Goal: Task Accomplishment & Management: Use online tool/utility

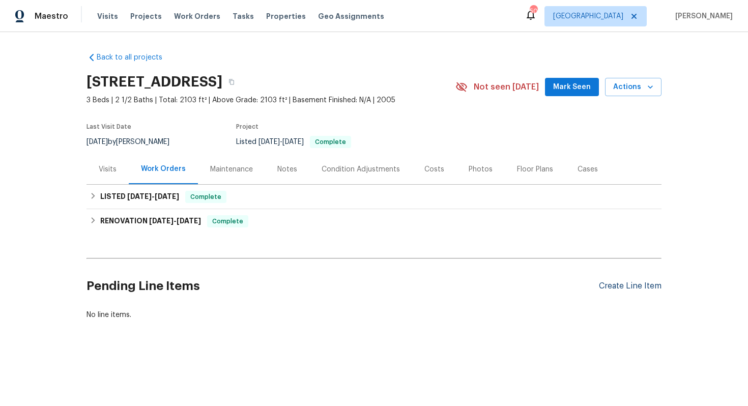
click at [639, 288] on div "Create Line Item" at bounding box center [630, 287] width 63 height 10
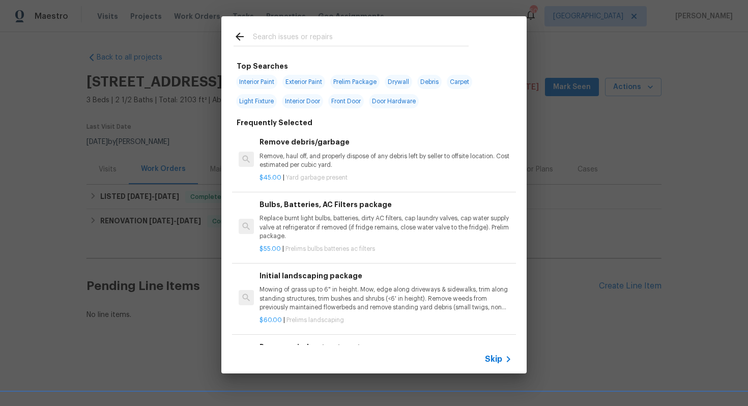
click at [314, 80] on span "Exterior Paint" at bounding box center [304, 82] width 43 height 14
type input "Exterior Paint"
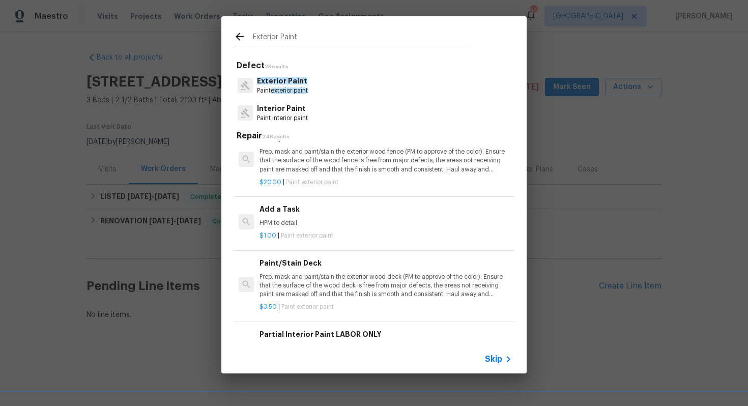
scroll to position [269, 0]
click at [306, 217] on div "Add a Task HPM to detail" at bounding box center [386, 215] width 253 height 24
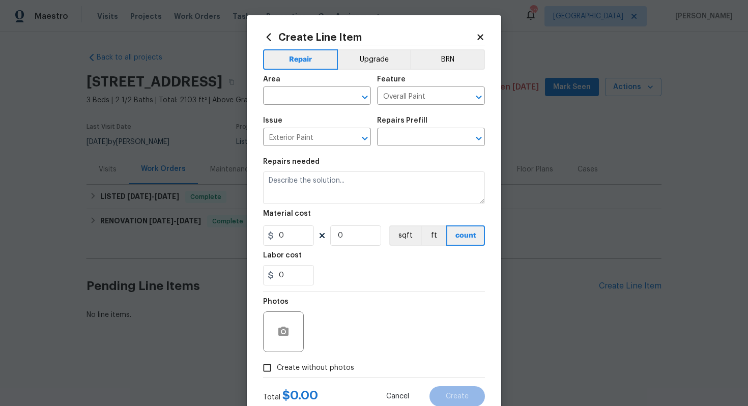
type input "Add a Task $1.00"
type textarea "HPM to detail"
type input "1"
click at [303, 96] on input "text" at bounding box center [302, 97] width 79 height 16
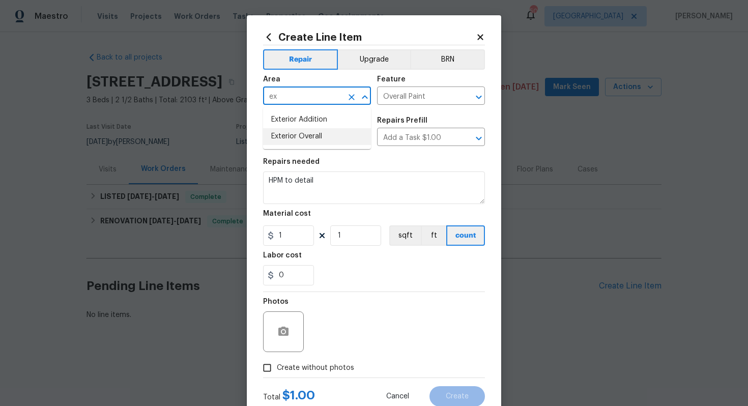
click at [298, 135] on li "Exterior Overall" at bounding box center [317, 136] width 108 height 17
type input "Exterior Overall"
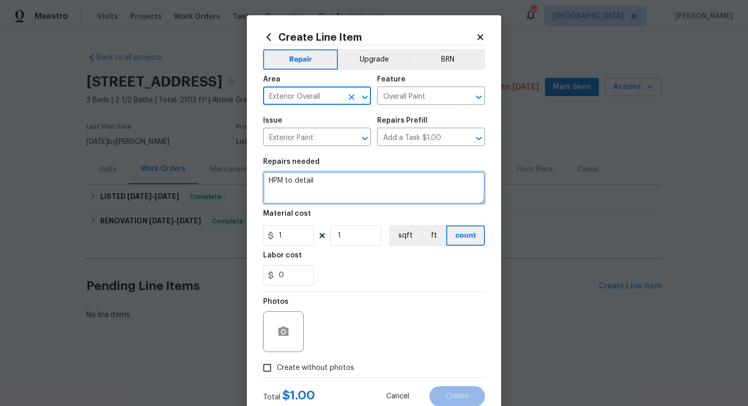
click at [325, 182] on textarea "HPM to detail" at bounding box center [374, 188] width 222 height 33
paste textarea "Paint exterior Railings on balcony, front of the home 2nd story railing and gat…"
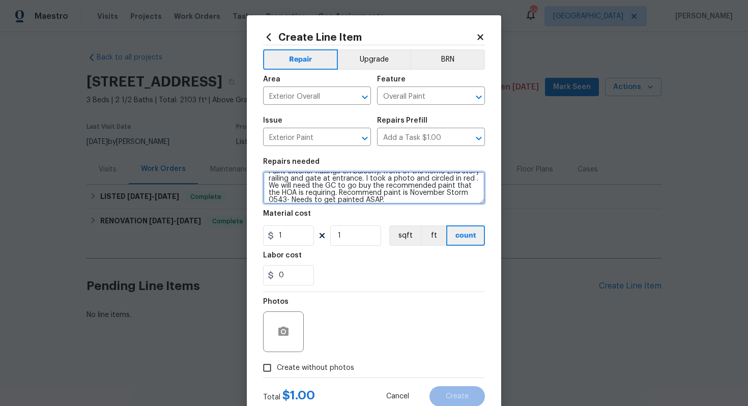
scroll to position [0, 0]
type textarea "Paint exterior Railings on balcony, front of the home 2nd story railing and gat…"
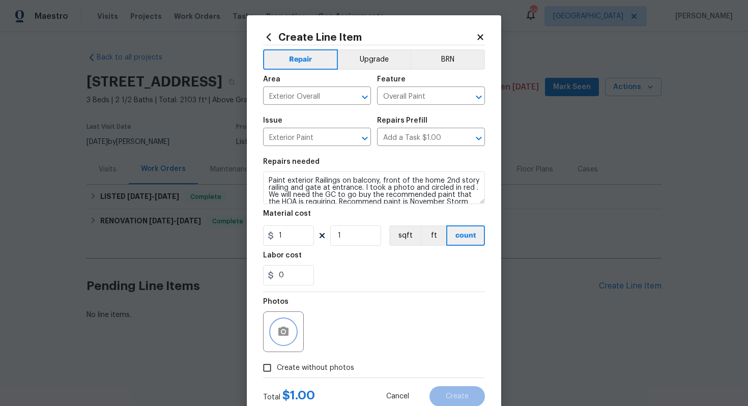
click at [287, 333] on icon "button" at bounding box center [284, 331] width 10 height 9
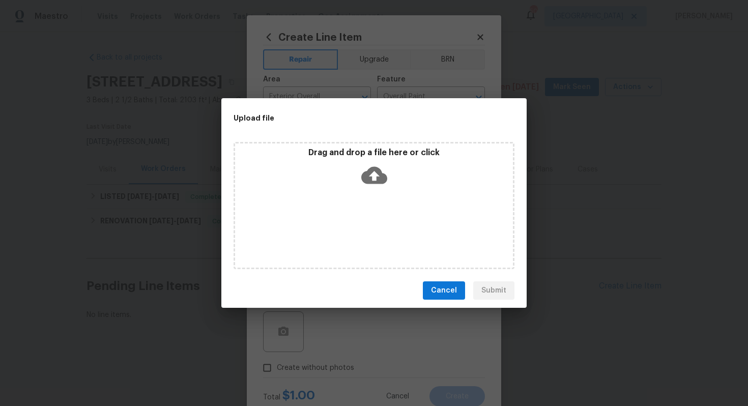
click at [376, 179] on icon at bounding box center [375, 175] width 26 height 26
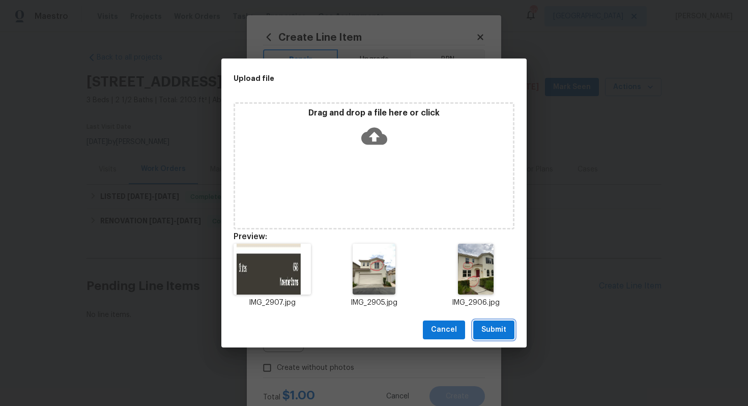
click at [492, 330] on span "Submit" at bounding box center [494, 330] width 25 height 13
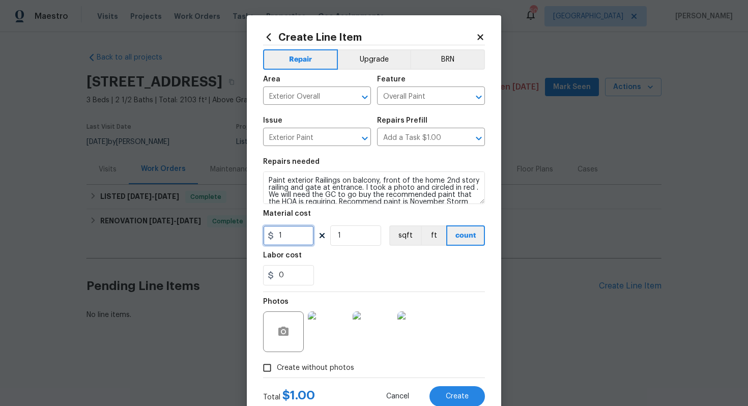
click at [303, 236] on input "1" at bounding box center [288, 236] width 51 height 20
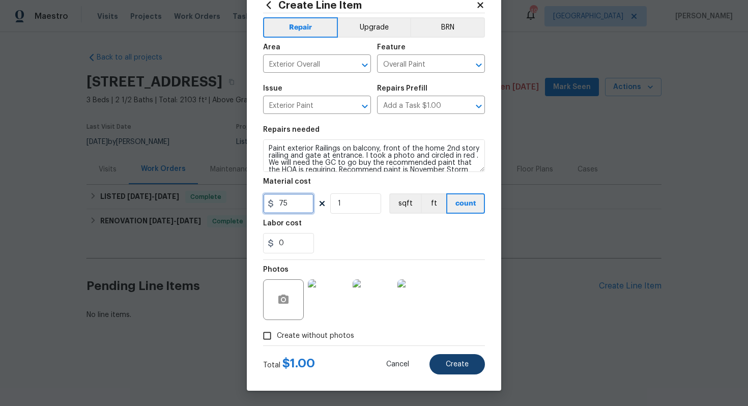
type input "75"
click at [476, 368] on button "Create" at bounding box center [458, 364] width 56 height 20
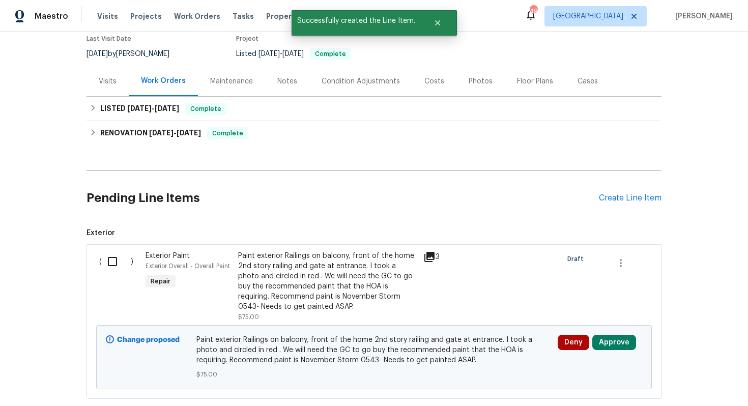
scroll to position [150, 0]
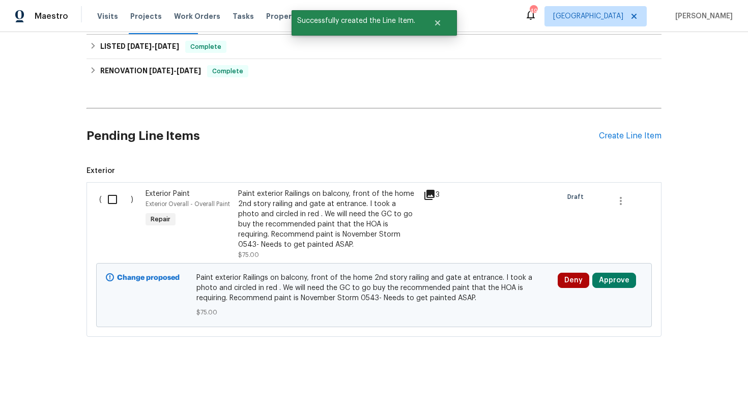
click at [110, 199] on input "checkbox" at bounding box center [116, 199] width 29 height 21
checkbox input "true"
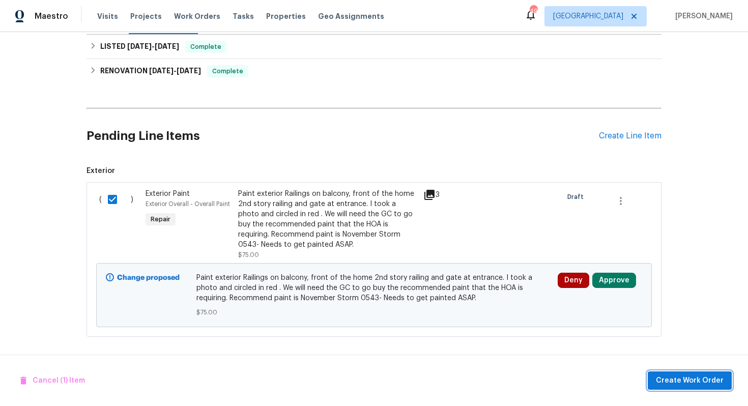
click at [691, 382] on span "Create Work Order" at bounding box center [690, 381] width 68 height 13
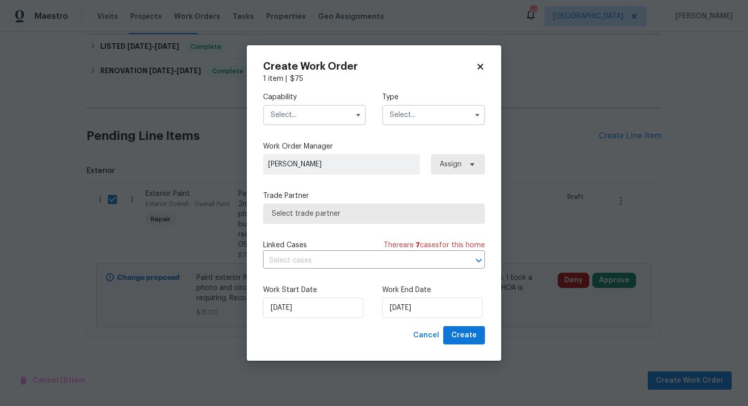
click at [301, 107] on input "text" at bounding box center [314, 115] width 103 height 20
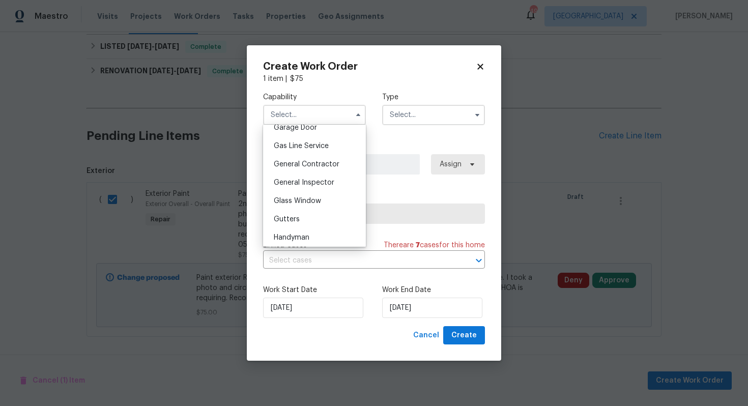
scroll to position [453, 0]
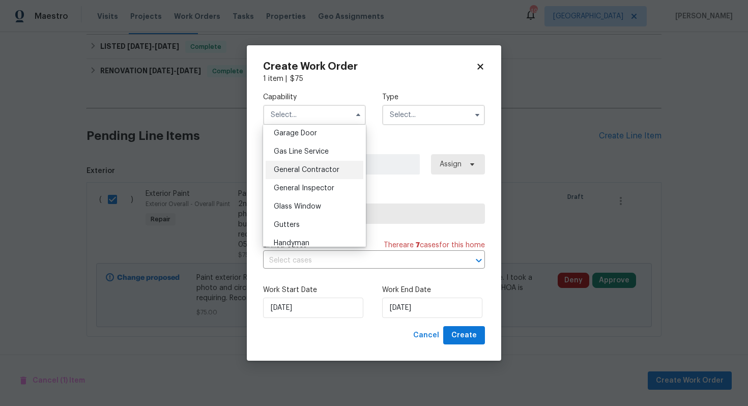
click at [321, 174] on div "General Contractor" at bounding box center [315, 170] width 98 height 18
type input "General Contractor"
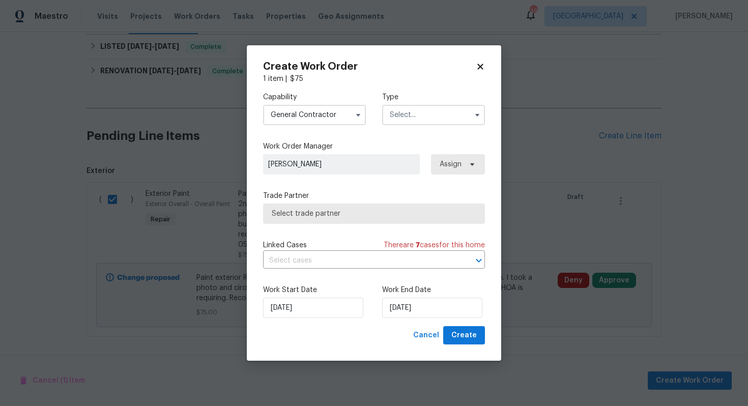
click at [399, 121] on input "text" at bounding box center [433, 115] width 103 height 20
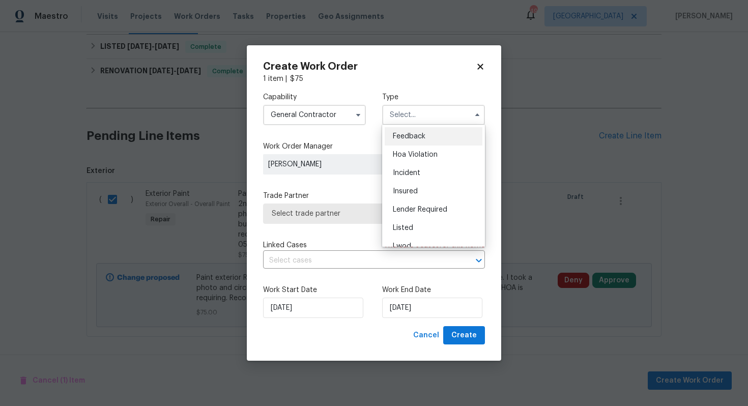
click at [409, 139] on span "Feedback" at bounding box center [409, 136] width 33 height 7
type input "Feedback"
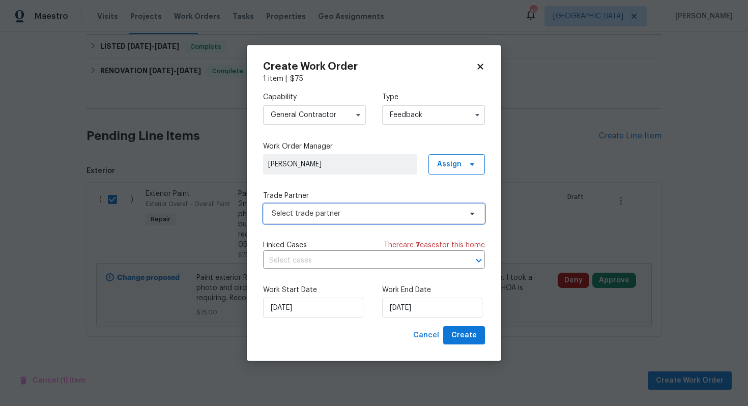
click at [300, 210] on span "Select trade partner" at bounding box center [367, 214] width 190 height 10
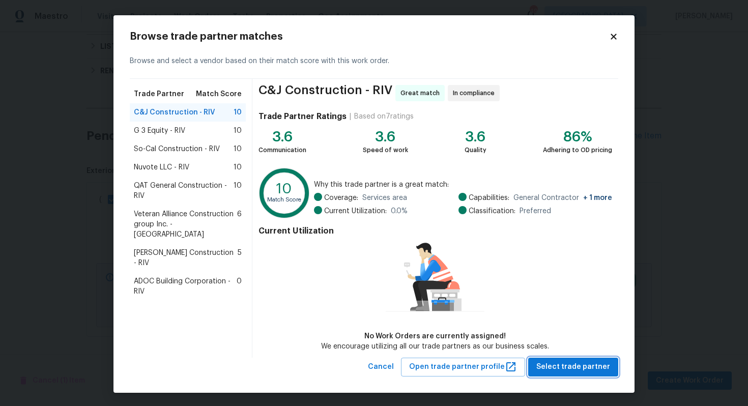
click at [588, 363] on span "Select trade partner" at bounding box center [574, 367] width 74 height 13
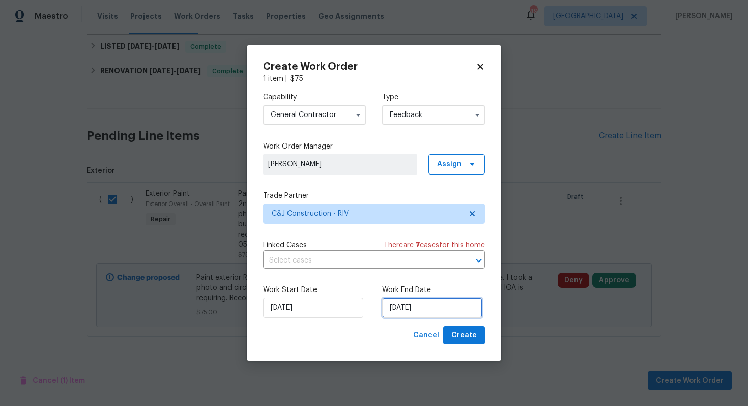
click at [409, 309] on input "10/09/2025" at bounding box center [432, 308] width 100 height 20
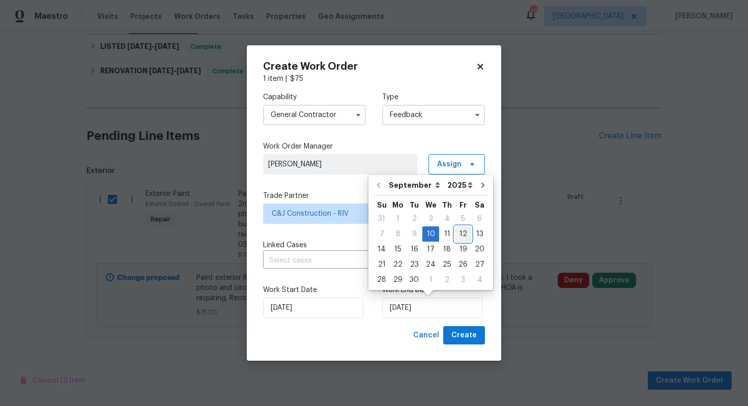
click at [465, 234] on div "12" at bounding box center [463, 234] width 16 height 14
type input "12/09/2025"
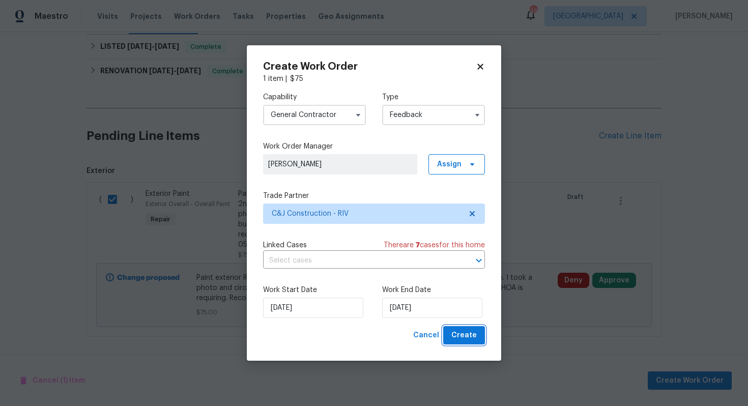
click at [462, 331] on span "Create" at bounding box center [464, 335] width 25 height 13
checkbox input "false"
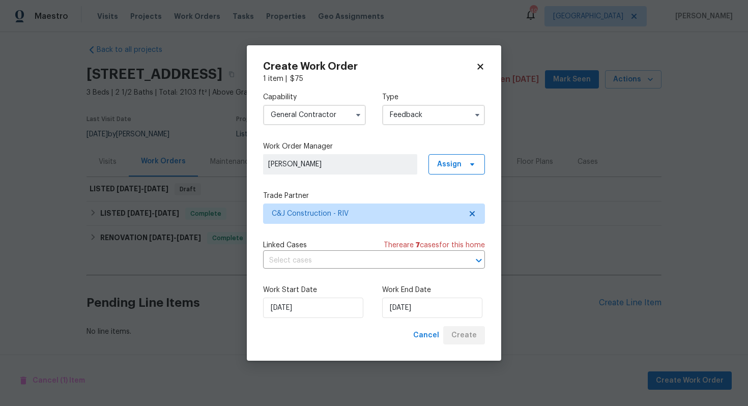
scroll to position [8, 0]
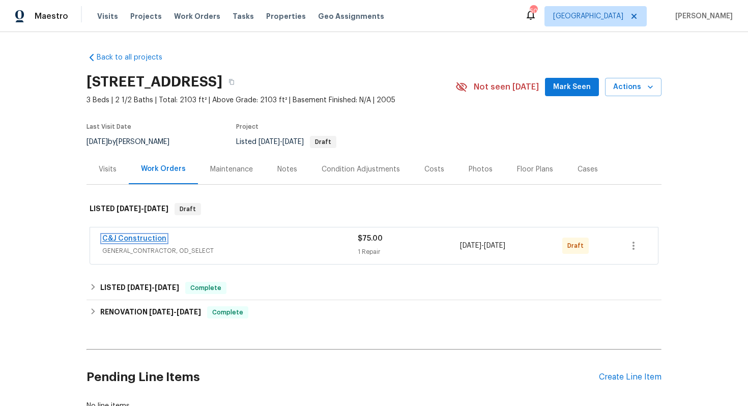
click at [155, 241] on link "C&J Construction" at bounding box center [134, 238] width 64 height 7
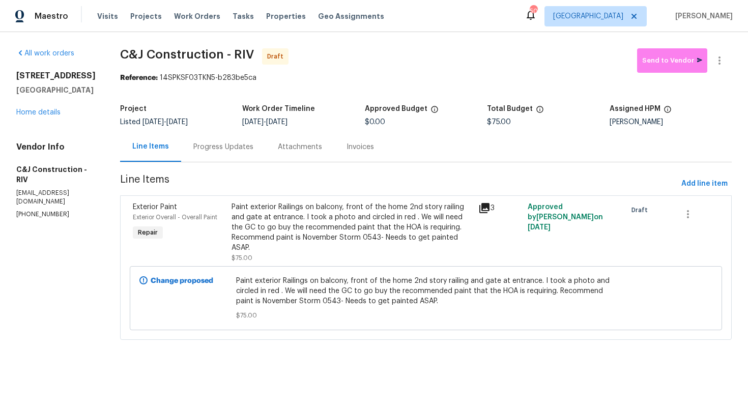
click at [217, 150] on div "Progress Updates" at bounding box center [223, 147] width 60 height 10
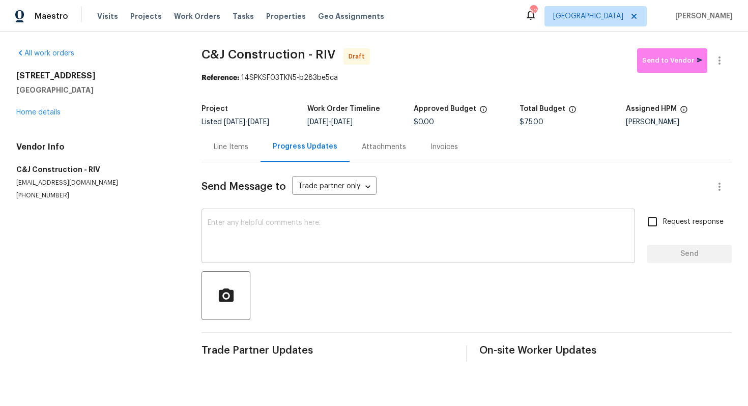
click at [299, 253] on textarea at bounding box center [419, 237] width 422 height 36
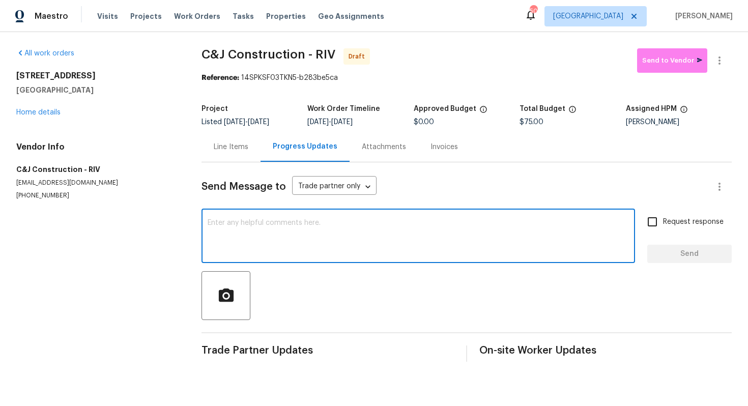
click at [321, 249] on textarea at bounding box center [419, 237] width 422 height 36
paste textarea "Hi this is [PERSON_NAME] with Opendoor. I’m confirming you received the WO for …"
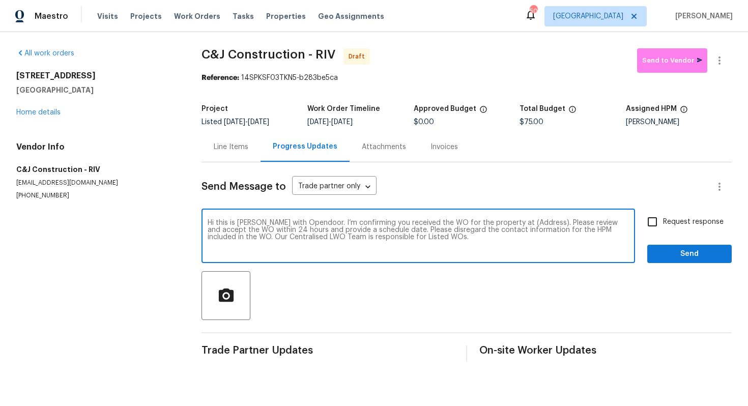
drag, startPoint x: 532, startPoint y: 221, endPoint x: 501, endPoint y: 224, distance: 31.6
click at [501, 224] on textarea "Hi this is [PERSON_NAME] with Opendoor. I’m confirming you received the WO for …" at bounding box center [419, 237] width 422 height 36
paste textarea "[STREET_ADDRESS]"
type textarea "Hi this is [PERSON_NAME] with Opendoor. I’m confirming you received the WO for …"
click at [654, 223] on input "Request response" at bounding box center [652, 221] width 21 height 21
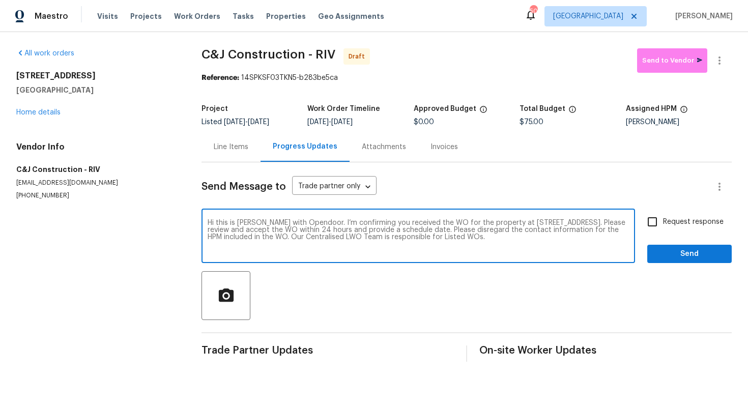
checkbox input "true"
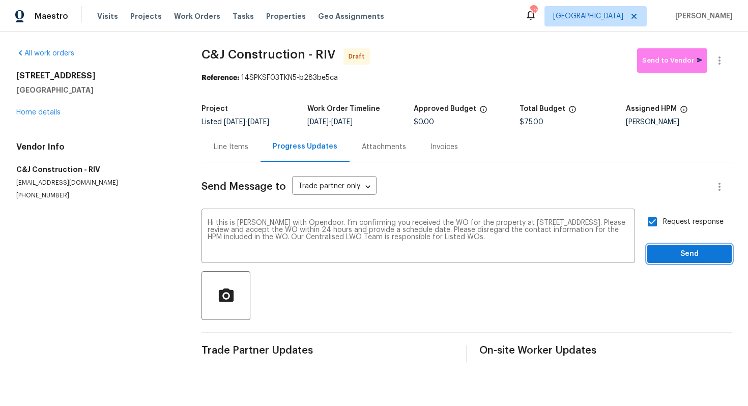
click at [686, 256] on span "Send" at bounding box center [690, 254] width 68 height 13
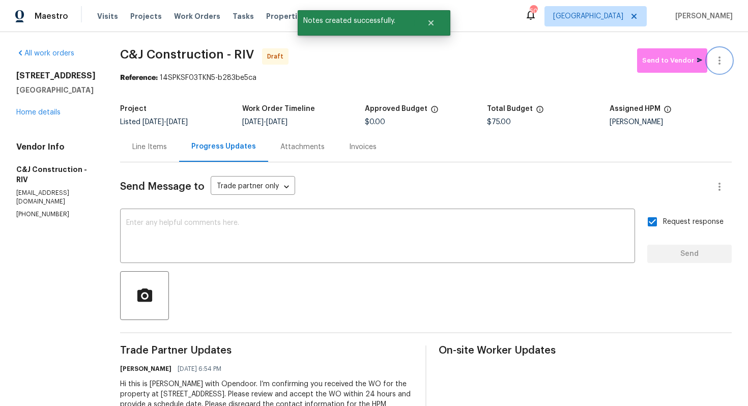
click at [719, 65] on icon "button" at bounding box center [720, 60] width 12 height 12
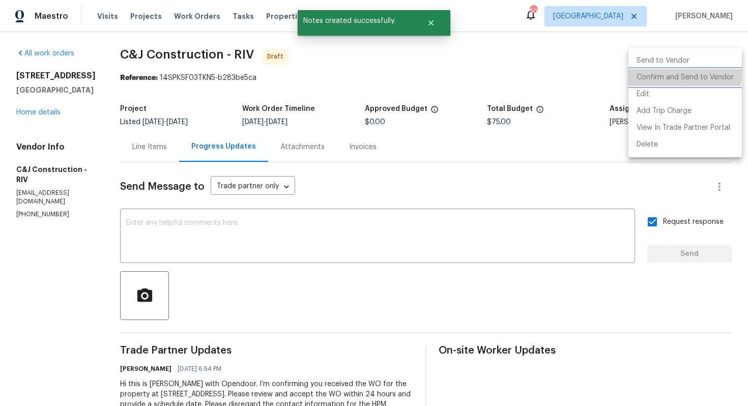
click at [679, 73] on li "Confirm and Send to Vendor" at bounding box center [686, 77] width 114 height 17
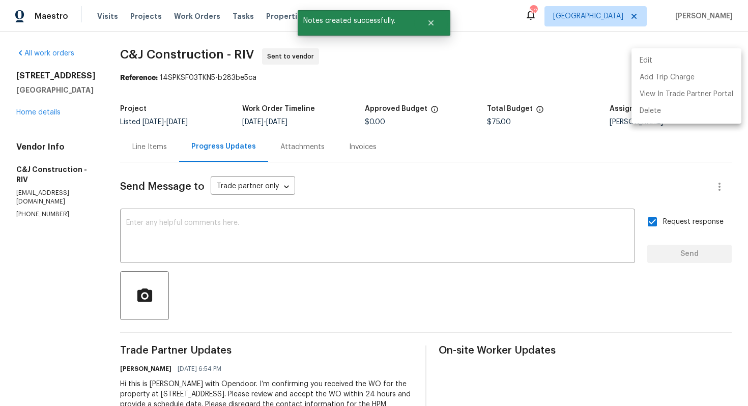
click at [433, 73] on div at bounding box center [374, 203] width 748 height 406
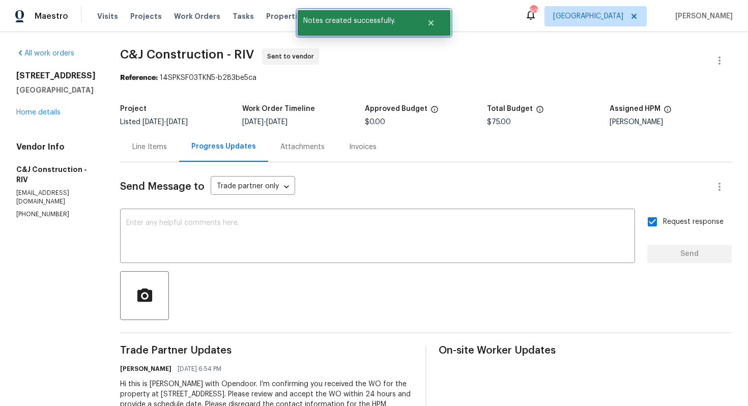
click at [426, 35] on div at bounding box center [432, 22] width 36 height 25
click at [440, 19] on button "Close" at bounding box center [431, 23] width 34 height 20
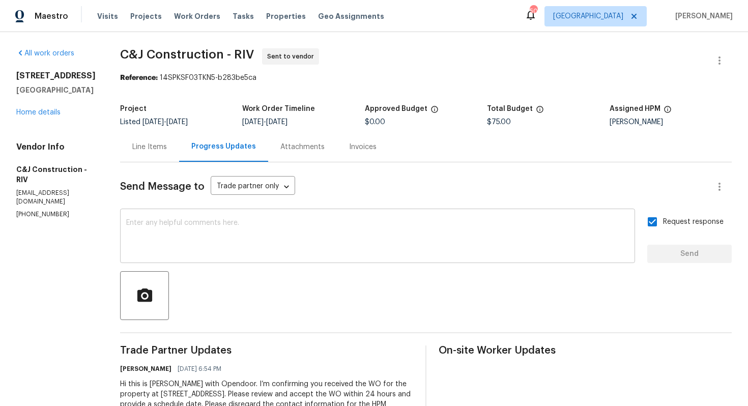
click at [252, 230] on textarea at bounding box center [377, 237] width 503 height 36
paste textarea "Attention All Work Orders must include before-photos (both close-up and wide-an…"
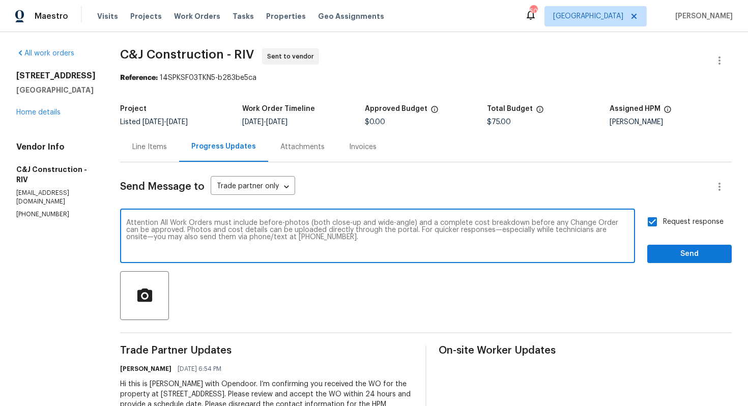
scroll to position [42, 0]
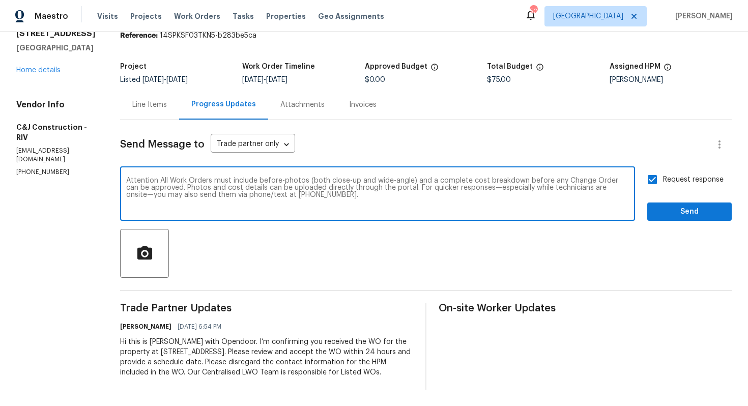
type textarea "Attention All Work Orders must include before-photos (both close-up and wide-an…"
click at [707, 216] on span "Send" at bounding box center [690, 212] width 68 height 13
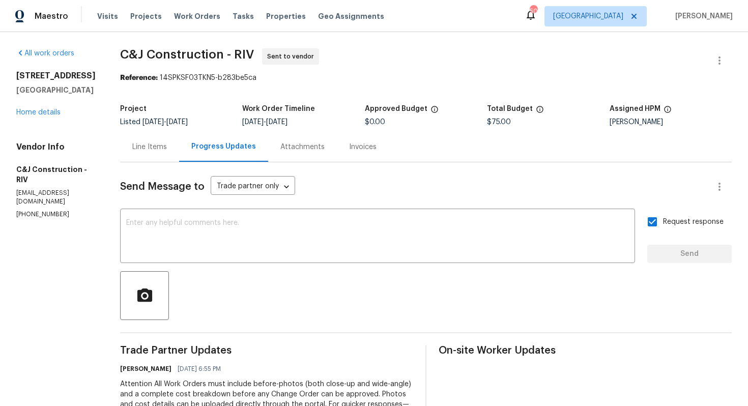
click at [177, 53] on span "C&J Construction - RIV" at bounding box center [187, 54] width 134 height 12
copy span "C&J Construction - RIV"
click at [224, 65] on span "C&J Construction - RIV Sent to vendor" at bounding box center [414, 60] width 588 height 24
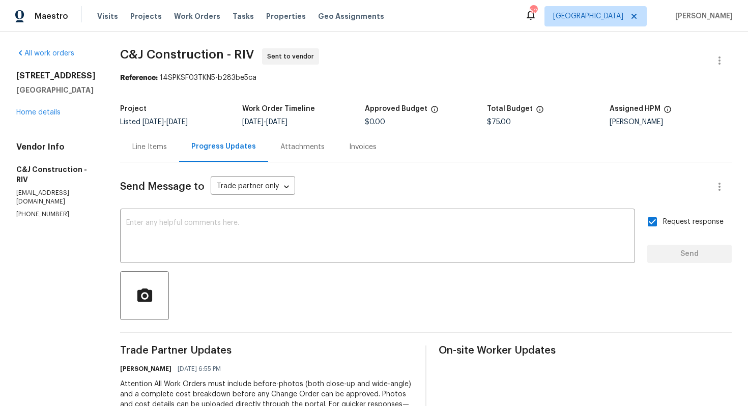
click at [420, 59] on span "C&J Construction - RIV Sent to vendor" at bounding box center [414, 60] width 588 height 24
drag, startPoint x: 168, startPoint y: 80, endPoint x: 293, endPoint y: 84, distance: 125.8
click at [293, 84] on section "C&J Construction - RIV Sent to vendor Reference: 14SPKSF03TKN5-b283be5ca Projec…" at bounding box center [426, 280] width 612 height 464
drag, startPoint x: 165, startPoint y: 77, endPoint x: 323, endPoint y: 77, distance: 157.8
click at [323, 77] on div "Reference: 14SPKSF03TKN5-b283be5ca" at bounding box center [426, 78] width 612 height 10
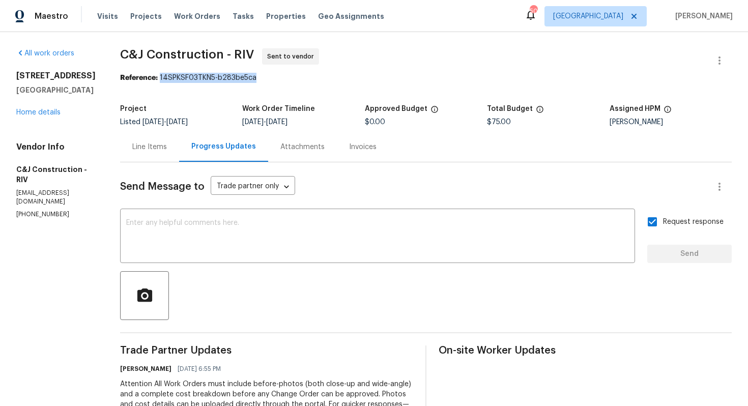
copy div "14SPKSF03TKN5-b283be5ca"
click at [190, 91] on section "C&J Construction - RIV Sent to vendor Reference: 14SPKSF03TKN5-b283be5ca Projec…" at bounding box center [426, 280] width 612 height 464
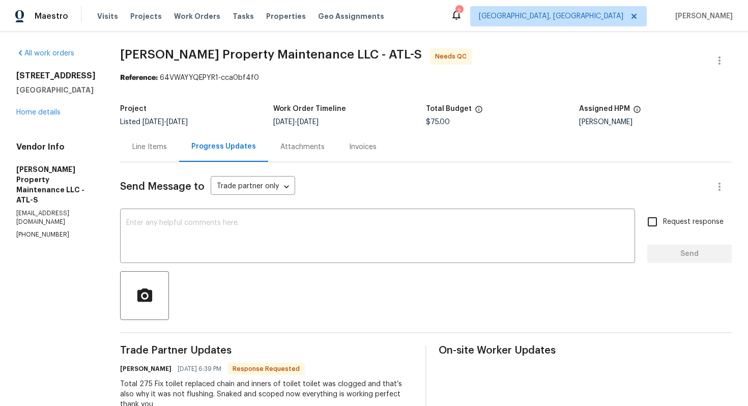
click at [158, 151] on div "Line Items" at bounding box center [149, 147] width 35 height 10
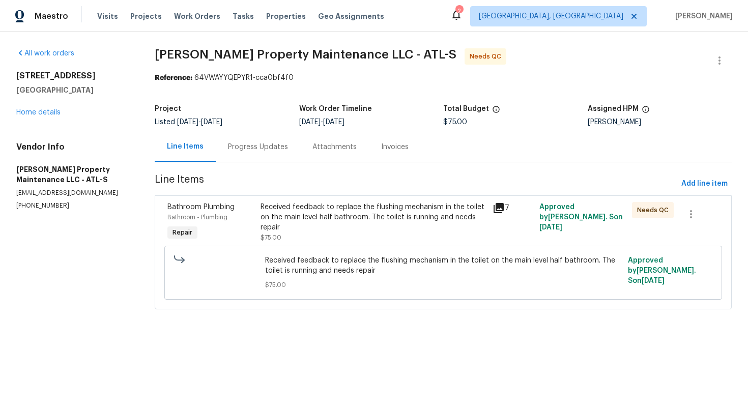
click at [316, 238] on div "Received feedback to replace the flushing mechanism in the toilet on the main l…" at bounding box center [374, 222] width 227 height 41
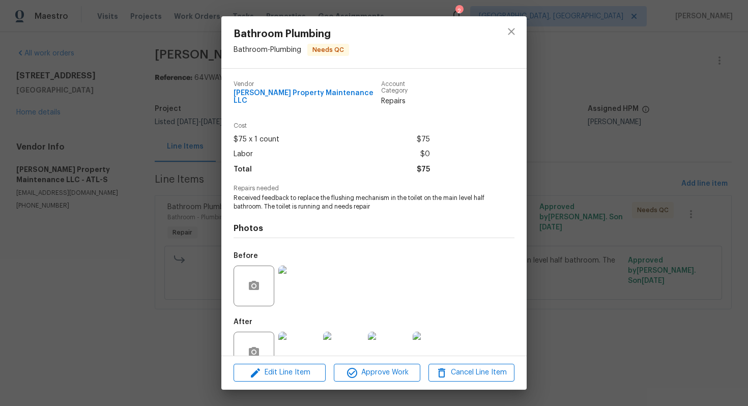
scroll to position [20, 0]
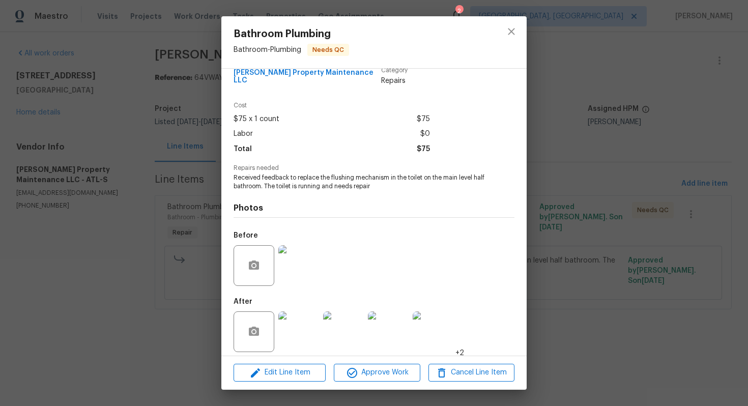
click at [309, 264] on img at bounding box center [299, 265] width 41 height 41
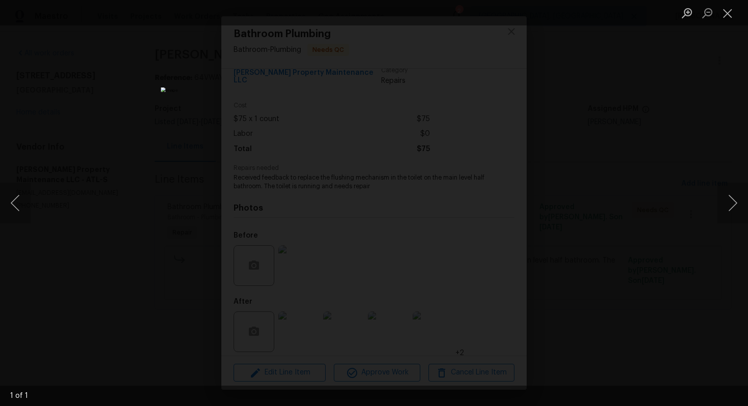
click at [620, 185] on div "Lightbox" at bounding box center [374, 203] width 748 height 406
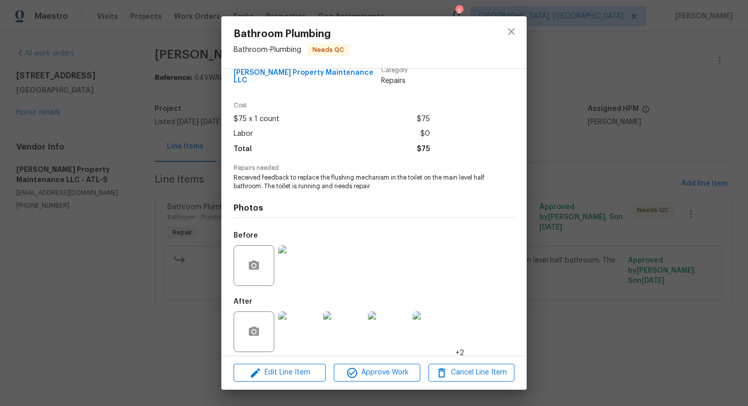
click at [319, 331] on img at bounding box center [299, 332] width 41 height 41
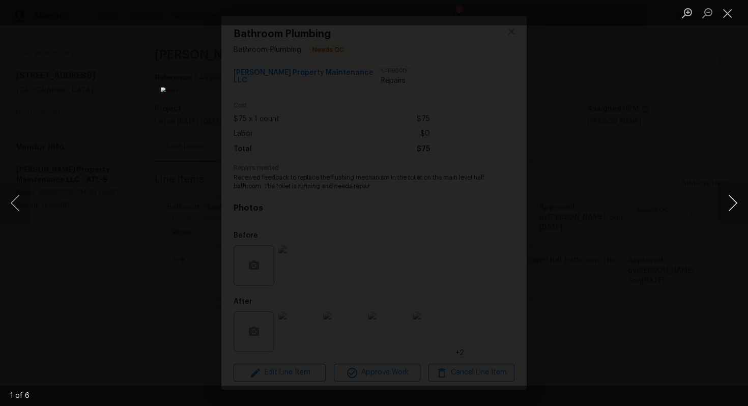
click at [734, 202] on button "Next image" at bounding box center [733, 203] width 31 height 41
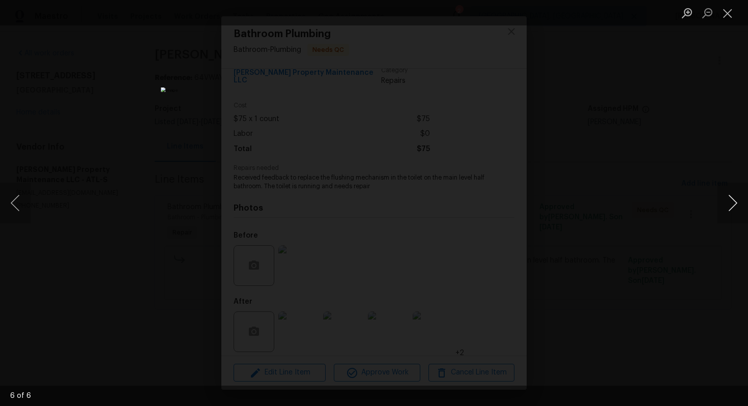
click at [734, 202] on button "Next image" at bounding box center [733, 203] width 31 height 41
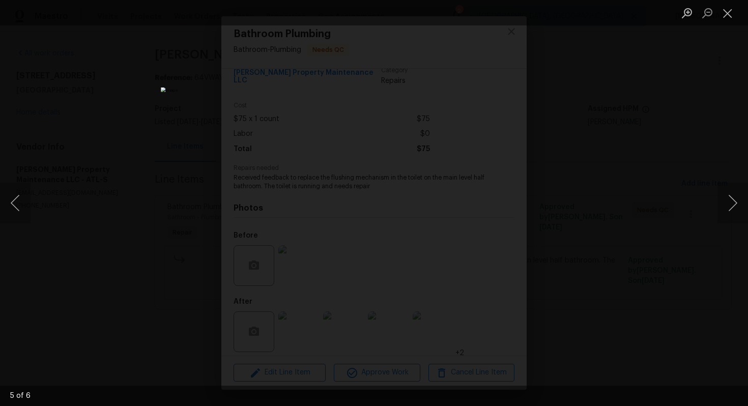
click at [669, 214] on div "Lightbox" at bounding box center [374, 203] width 748 height 406
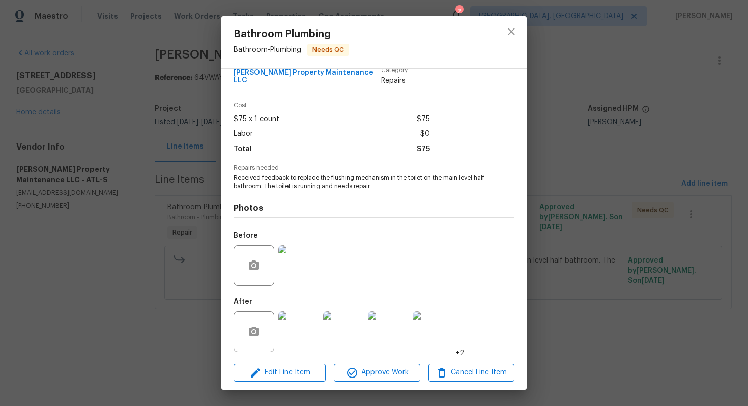
click at [577, 224] on div "Bathroom Plumbing Bathroom - Plumbing Needs QC Vendor Glen Property Maintenance…" at bounding box center [374, 203] width 748 height 406
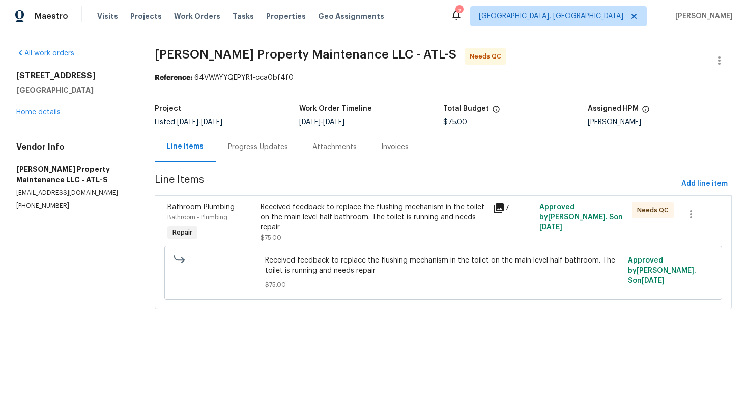
click at [278, 238] on span "$75.00" at bounding box center [271, 238] width 21 height 6
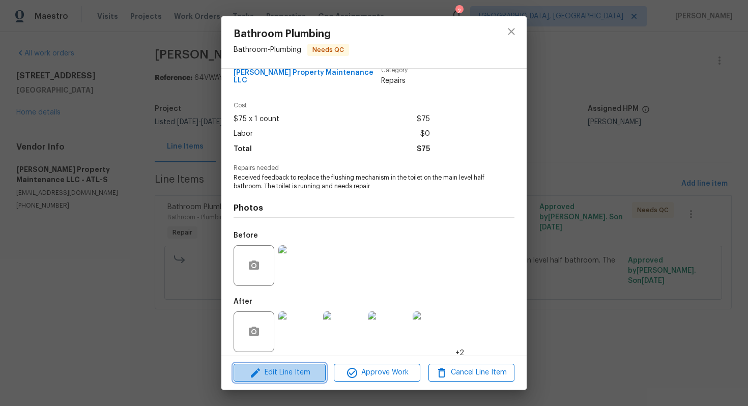
click at [265, 373] on span "Edit Line Item" at bounding box center [280, 373] width 86 height 13
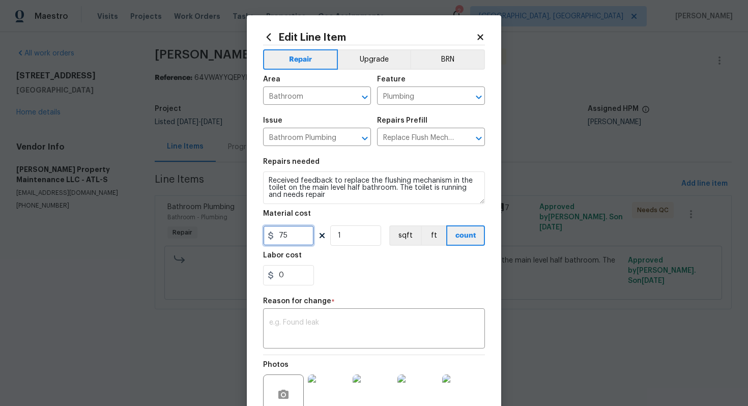
click at [276, 240] on input "75" at bounding box center [288, 236] width 51 height 20
type input "275"
click at [299, 323] on textarea at bounding box center [374, 329] width 210 height 21
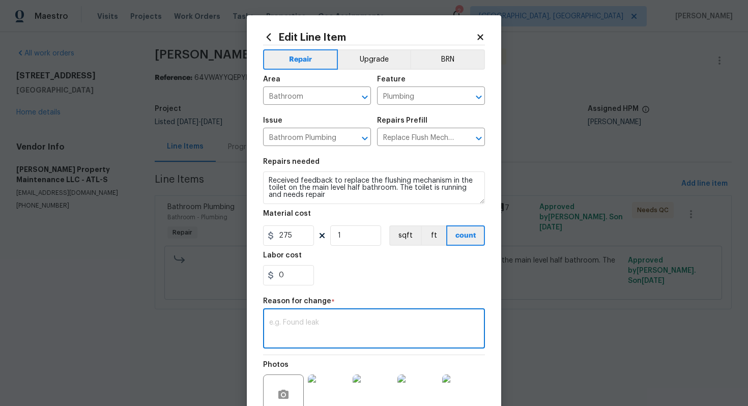
click at [353, 320] on textarea at bounding box center [374, 329] width 210 height 21
paste textarea "(AM) Updated per vendor’s final cost."
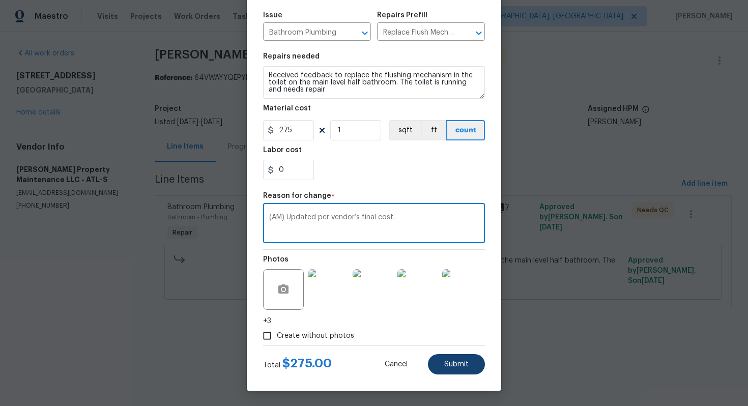
type textarea "(AM) Updated per vendor’s final cost."
click at [457, 356] on button "Submit" at bounding box center [456, 364] width 57 height 20
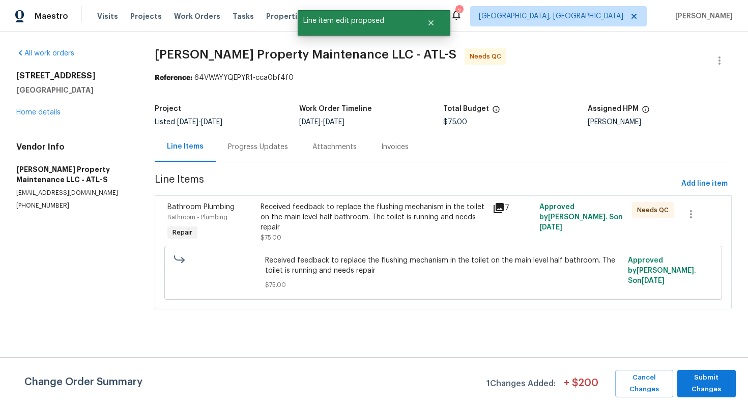
scroll to position [0, 0]
click at [694, 376] on span "Submit Changes" at bounding box center [707, 383] width 48 height 23
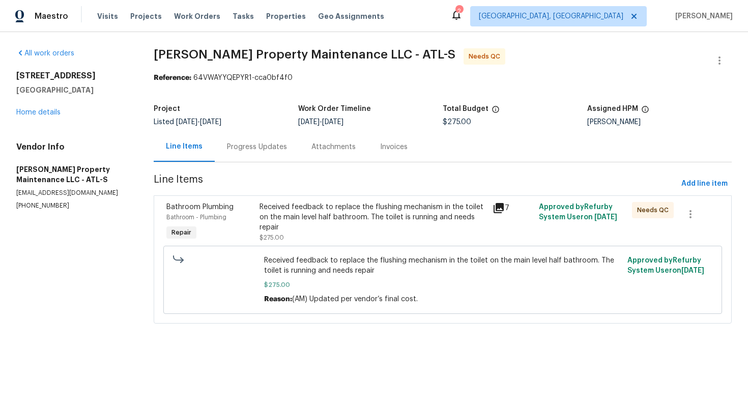
click at [312, 218] on div "Received feedback to replace the flushing mechanism in the toilet on the main l…" at bounding box center [373, 217] width 227 height 31
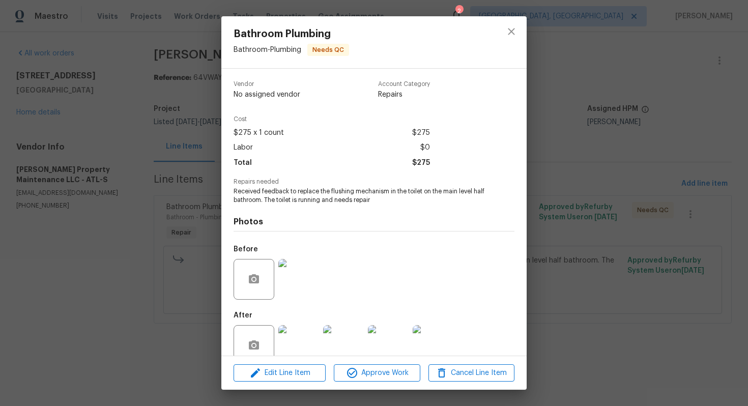
scroll to position [20, 0]
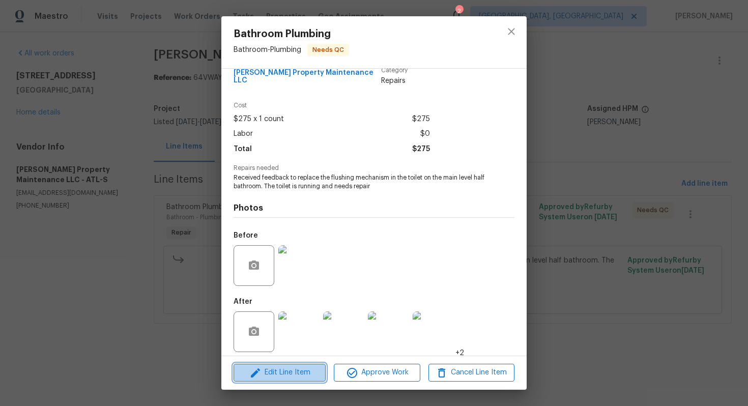
click at [263, 374] on span "Edit Line Item" at bounding box center [280, 373] width 86 height 13
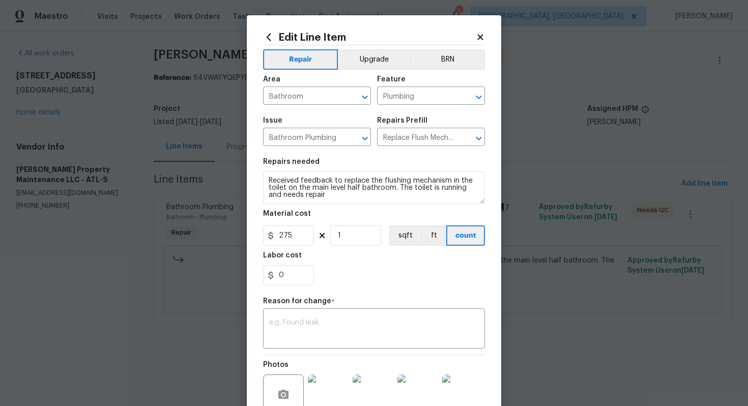
scroll to position [106, 0]
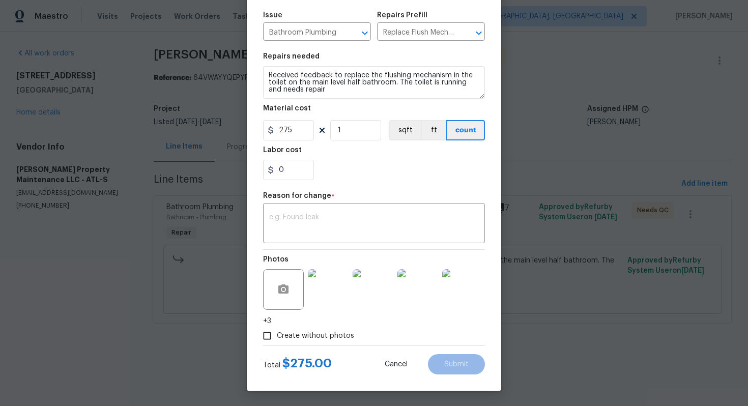
click at [163, 340] on body "Maestro Visits Projects Work Orders Tasks Properties Geo Assignments 2 Albuquer…" at bounding box center [374, 176] width 748 height 352
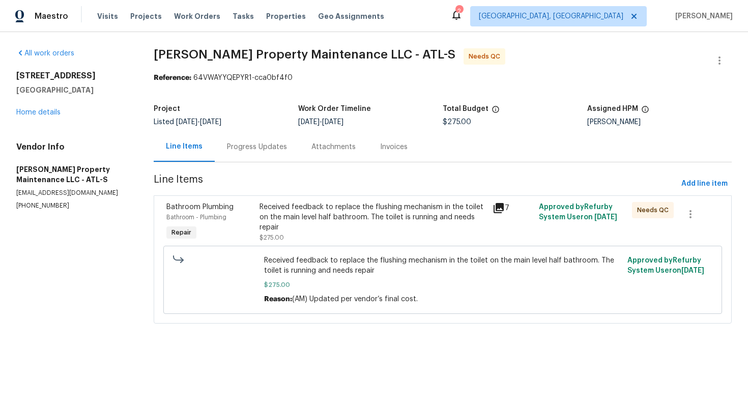
scroll to position [0, 0]
click at [722, 64] on icon "button" at bounding box center [720, 60] width 12 height 12
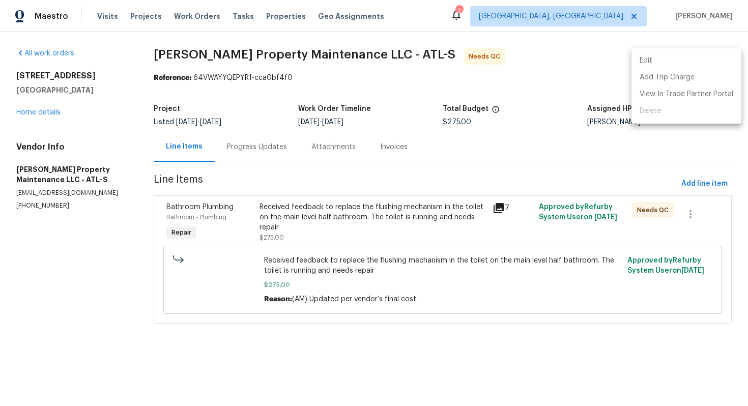
click at [652, 63] on li "Edit" at bounding box center [687, 60] width 110 height 17
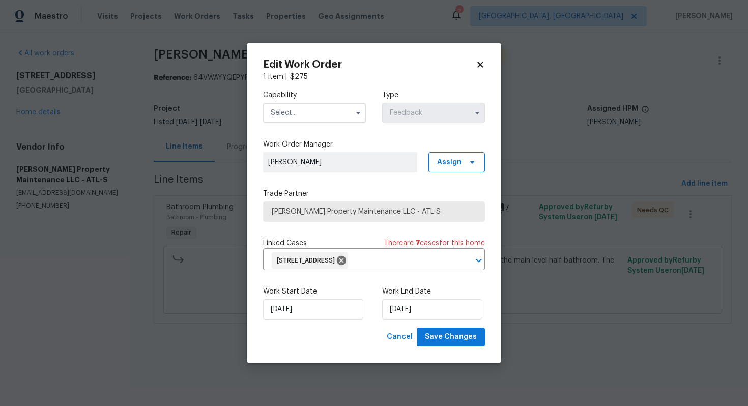
click at [319, 109] on input "text" at bounding box center [314, 113] width 103 height 20
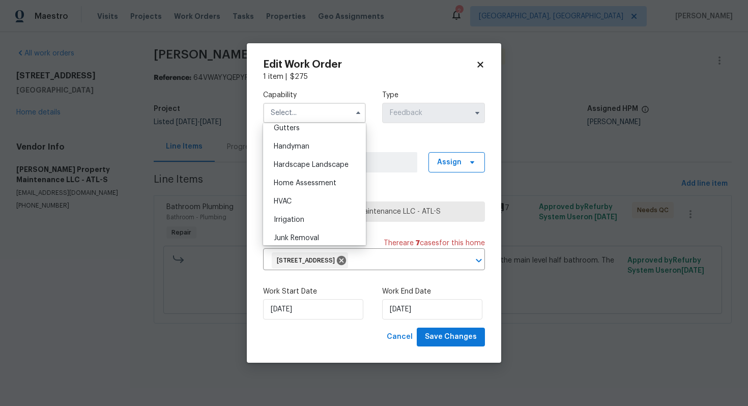
scroll to position [540, 0]
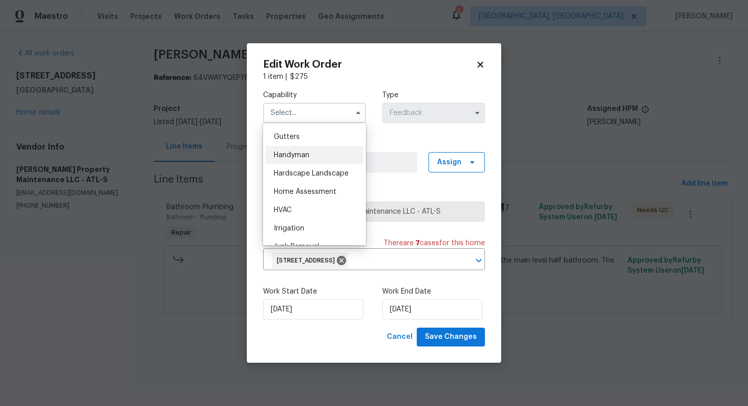
click at [307, 157] on span "Handyman" at bounding box center [292, 155] width 36 height 7
type input "Handyman"
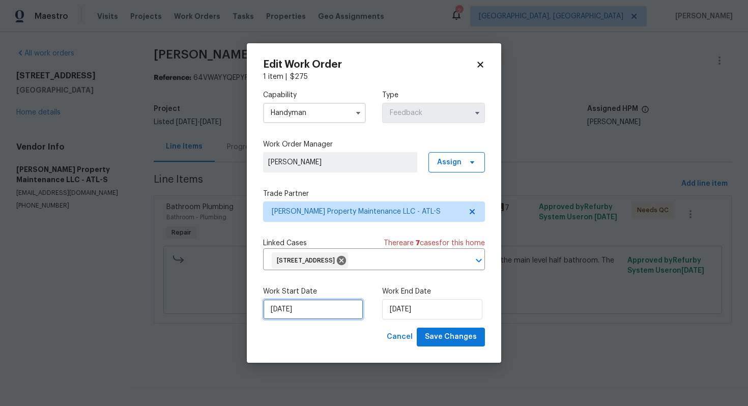
click at [332, 309] on input "08/09/2025" at bounding box center [313, 309] width 100 height 20
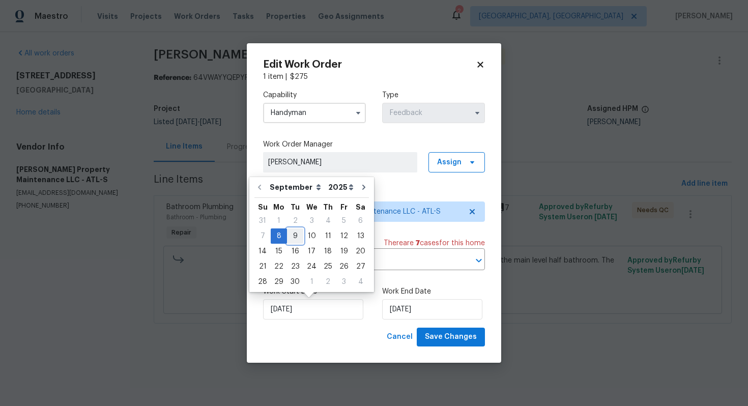
click at [299, 234] on div "9" at bounding box center [295, 236] width 16 height 14
type input "09/09/2025"
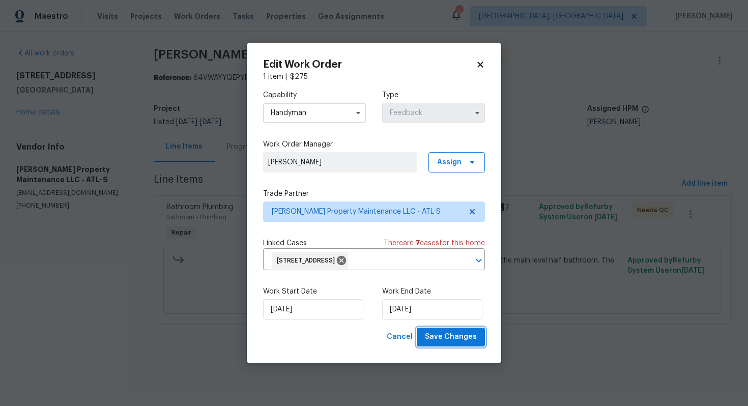
click at [447, 342] on span "Save Changes" at bounding box center [451, 337] width 52 height 13
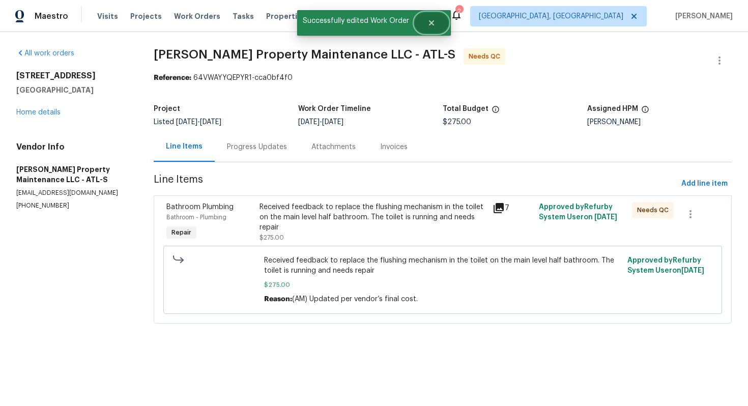
click at [433, 25] on icon "Close" at bounding box center [431, 22] width 5 height 5
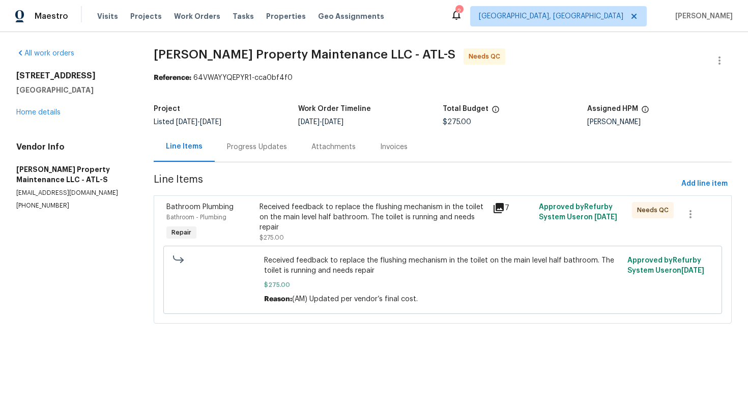
click at [250, 154] on div "Progress Updates" at bounding box center [257, 147] width 85 height 30
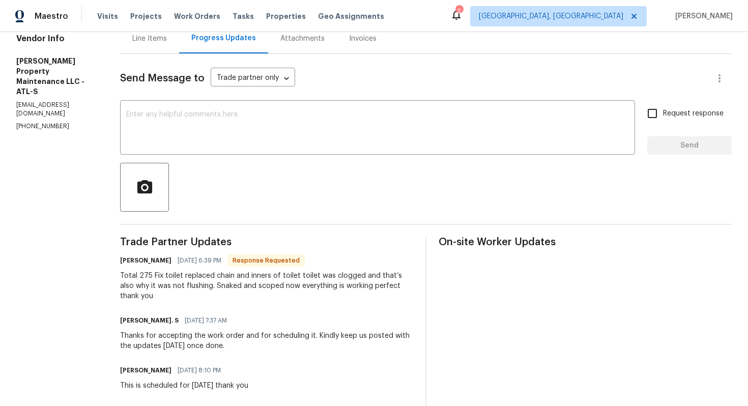
scroll to position [125, 0]
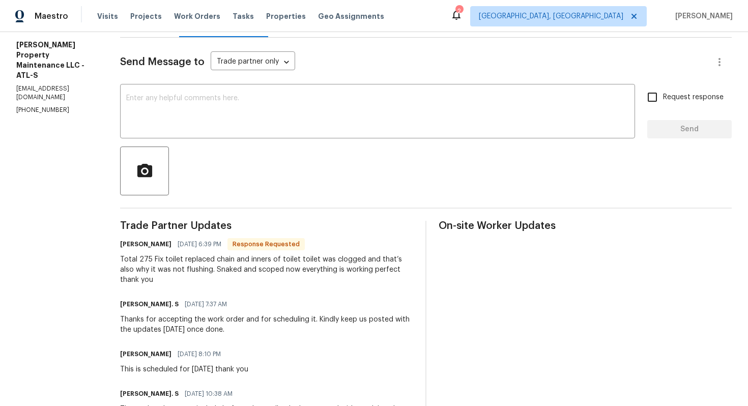
click at [132, 246] on h6 "Daniel glen" at bounding box center [145, 244] width 51 height 10
copy h6 "Daniel"
click at [239, 130] on textarea at bounding box center [377, 113] width 503 height 36
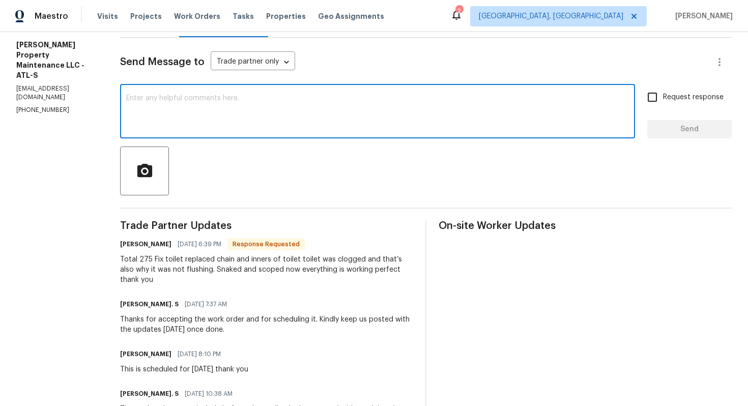
paste textarea "Daniel"
type textarea "Daniel"
paste textarea "Daniel"
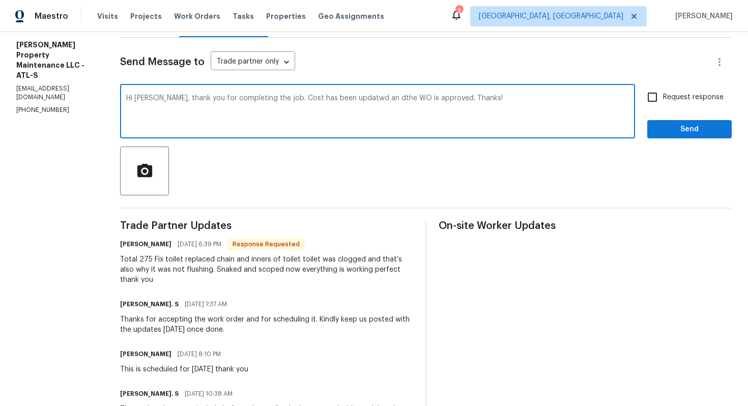
click at [350, 99] on textarea "Hi Daniel, thank you for completing the job. Cost has been updatwd an dthe WO i…" at bounding box center [377, 113] width 503 height 36
click at [369, 98] on textarea "Hi Daniel, thank you for completing the job. Cost has been updated an dthe WO i…" at bounding box center [377, 113] width 503 height 36
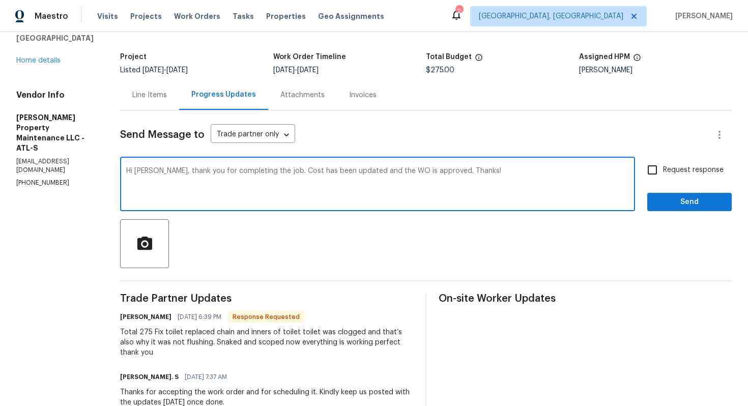
scroll to position [76, 0]
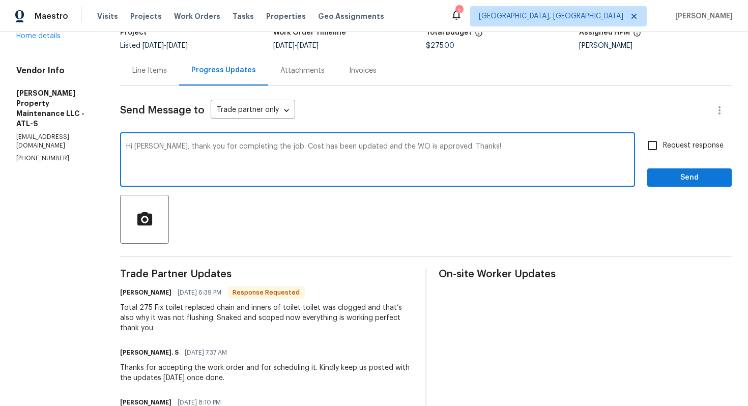
type textarea "Hi Daniel, thank you for completing the job. Cost has been updated and the WO i…"
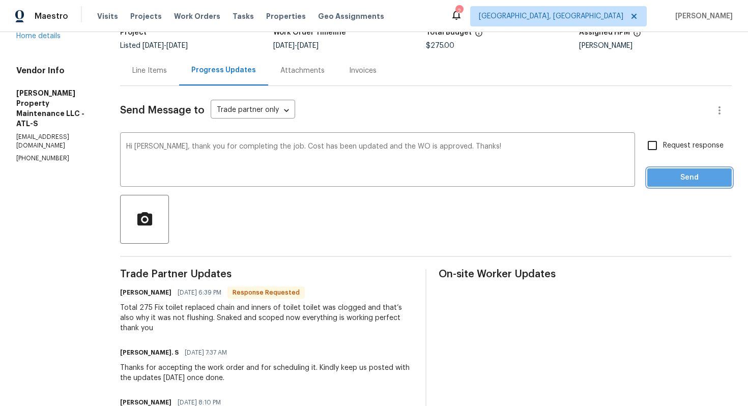
click at [676, 183] on span "Send" at bounding box center [690, 178] width 68 height 13
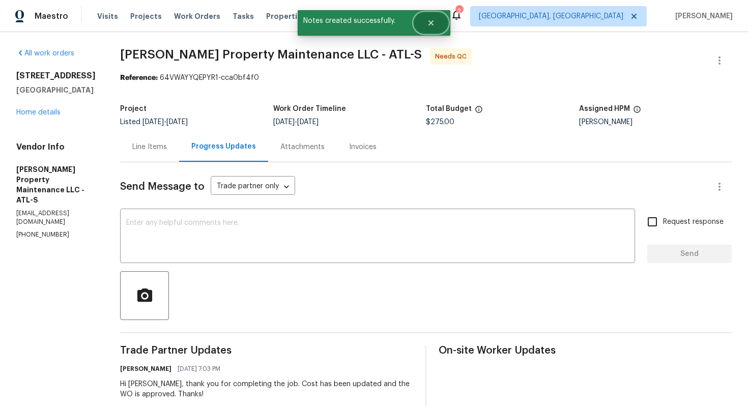
click at [425, 24] on button "Close" at bounding box center [431, 23] width 34 height 20
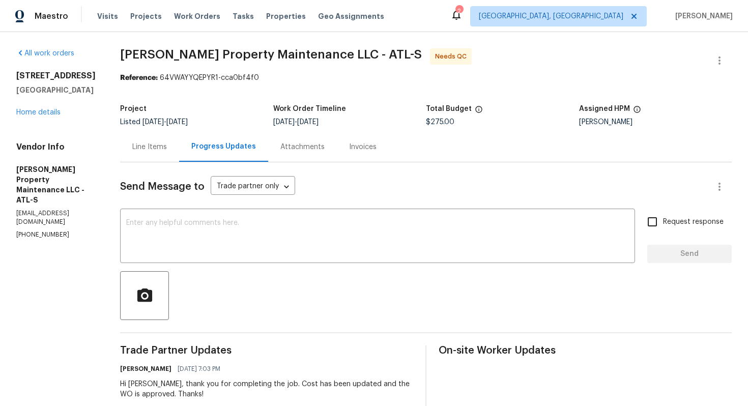
click at [166, 147] on div "Line Items" at bounding box center [149, 147] width 35 height 10
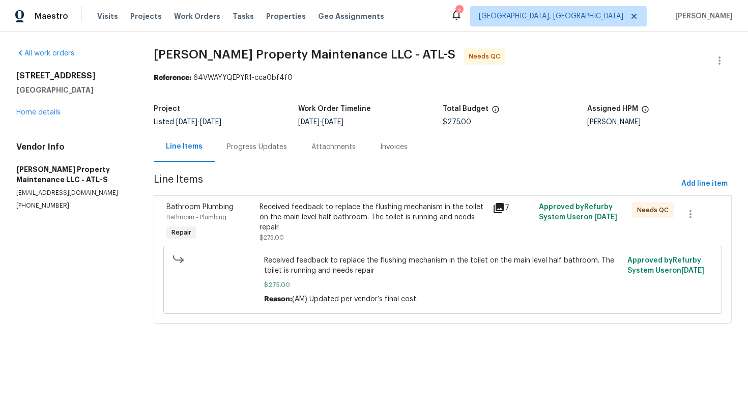
click at [349, 237] on div "Received feedback to replace the flushing mechanism in the toilet on the main l…" at bounding box center [373, 222] width 227 height 41
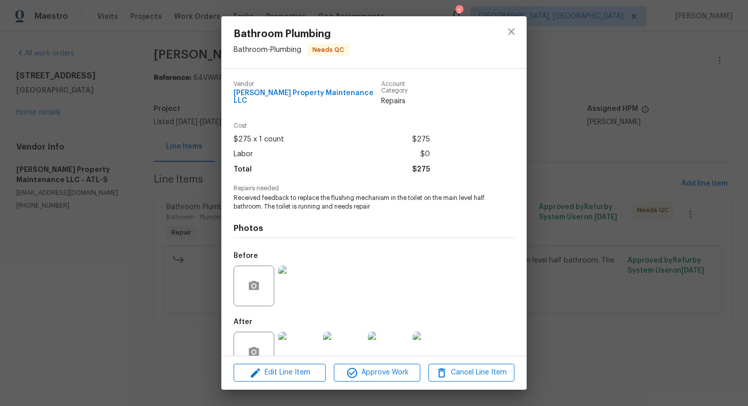
scroll to position [20, 0]
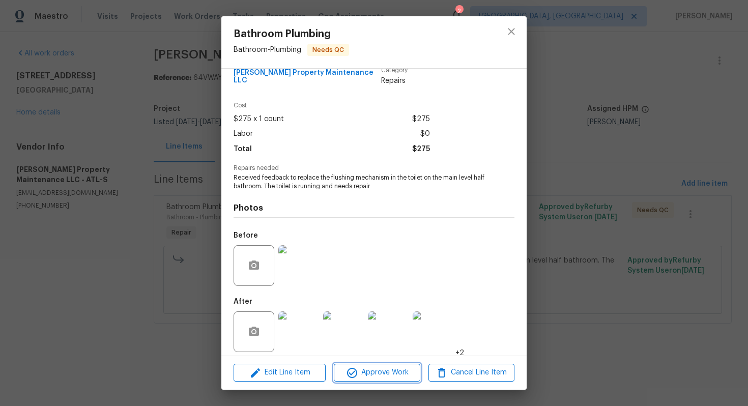
click at [351, 371] on icon "button" at bounding box center [352, 373] width 12 height 12
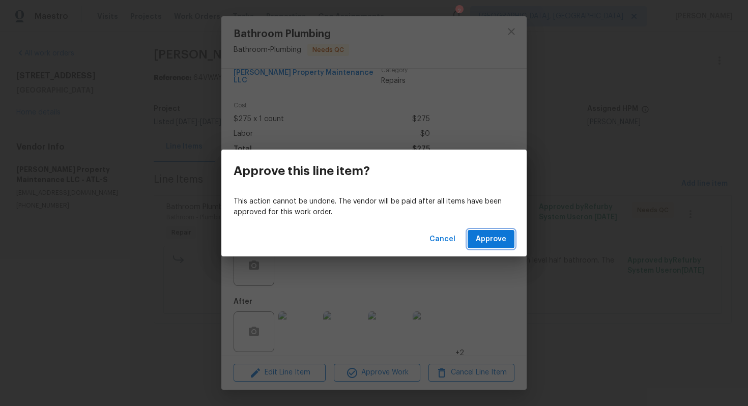
click at [493, 241] on span "Approve" at bounding box center [491, 239] width 31 height 13
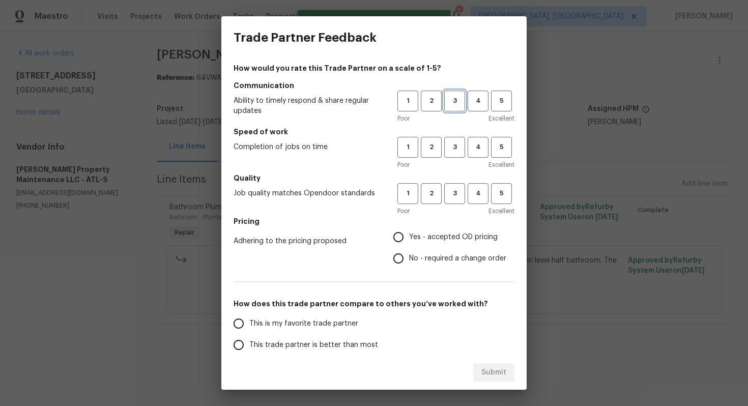
click at [457, 106] on span "3" at bounding box center [455, 101] width 19 height 12
click at [457, 137] on button "3" at bounding box center [455, 147] width 21 height 21
click at [454, 192] on span "3" at bounding box center [455, 194] width 19 height 12
click at [428, 229] on label "Yes - accepted OD pricing" at bounding box center [447, 237] width 119 height 21
click at [409, 229] on input "Yes - accepted OD pricing" at bounding box center [398, 237] width 21 height 21
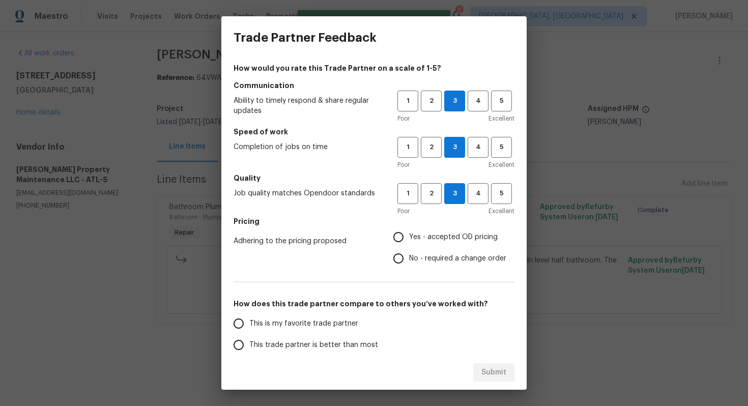
radio input "true"
click at [410, 260] on span "No - required a change order" at bounding box center [457, 259] width 97 height 11
click at [409, 260] on input "No - required a change order" at bounding box center [398, 258] width 21 height 21
radio input "true"
click at [285, 351] on label "This trade partner is better than most" at bounding box center [308, 345] width 161 height 21
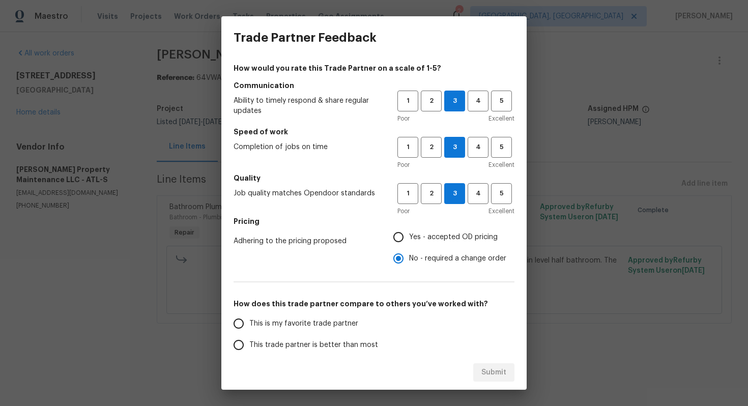
click at [249, 351] on input "This trade partner is better than most" at bounding box center [238, 345] width 21 height 21
click at [495, 370] on span "Submit" at bounding box center [494, 373] width 25 height 13
radio input "true"
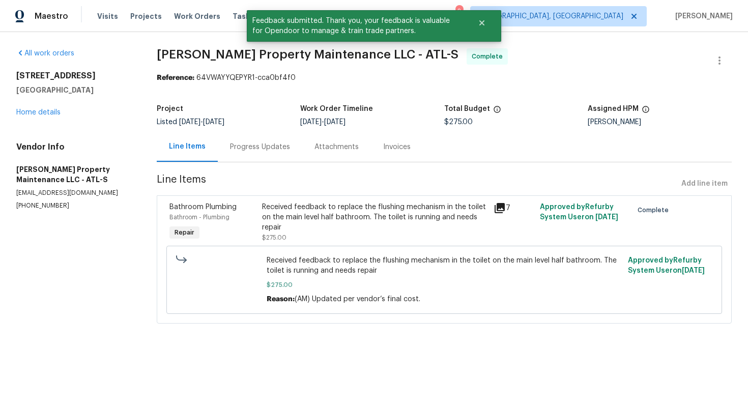
click at [261, 158] on div "Progress Updates" at bounding box center [260, 147] width 85 height 30
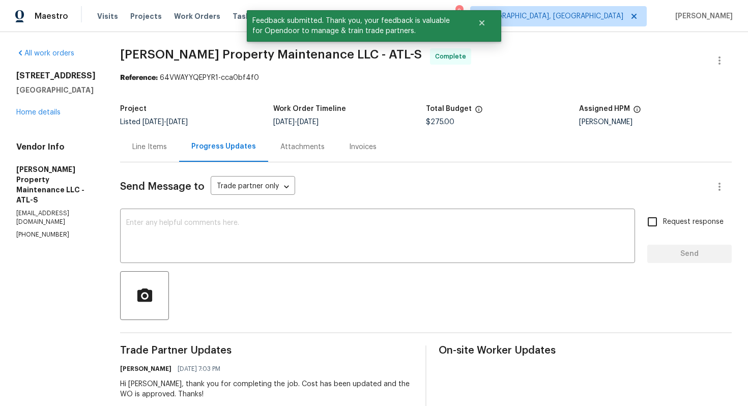
click at [141, 150] on div "Line Items" at bounding box center [149, 147] width 35 height 10
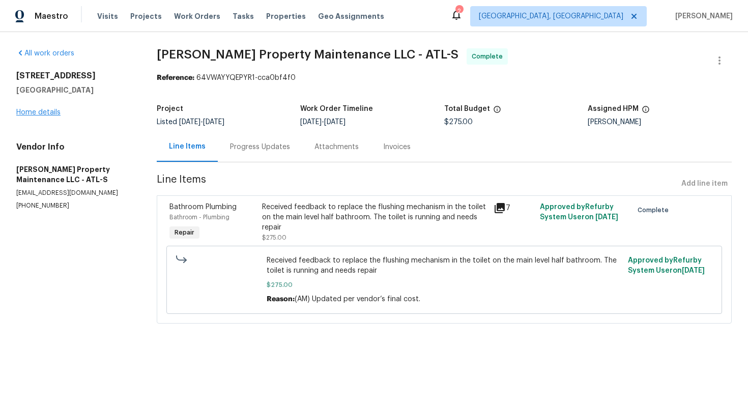
click at [48, 116] on link "Home details" at bounding box center [38, 112] width 44 height 7
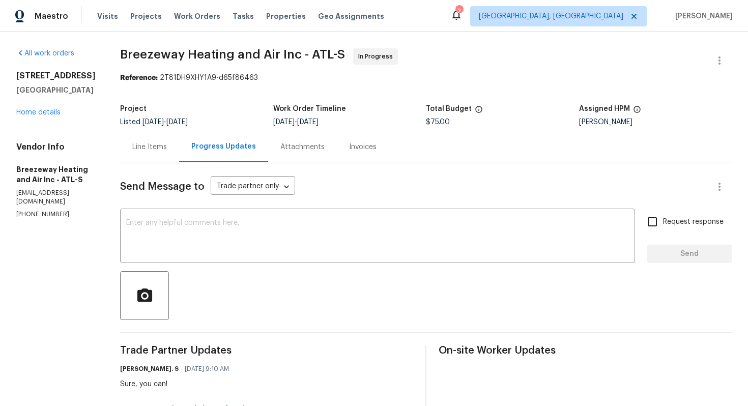
click at [147, 146] on div "Line Items" at bounding box center [149, 147] width 35 height 10
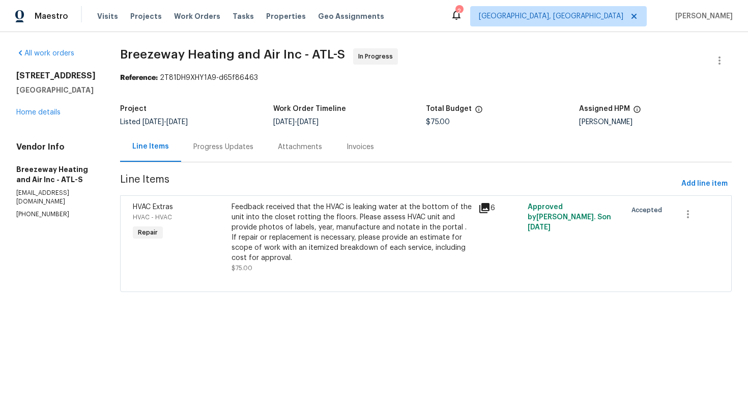
click at [216, 147] on div "Progress Updates" at bounding box center [223, 147] width 60 height 10
